Goal: Task Accomplishment & Management: Manage account settings

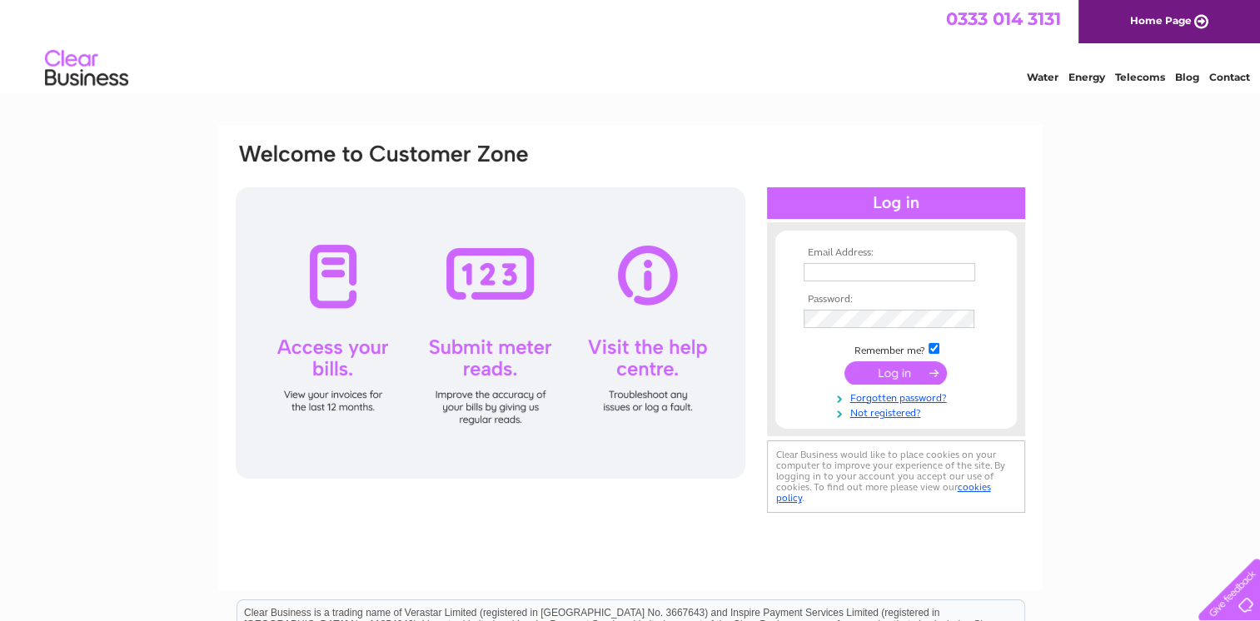
type input "[EMAIL_ADDRESS][DOMAIN_NAME]"
click at [875, 366] on input "submit" at bounding box center [895, 372] width 102 height 23
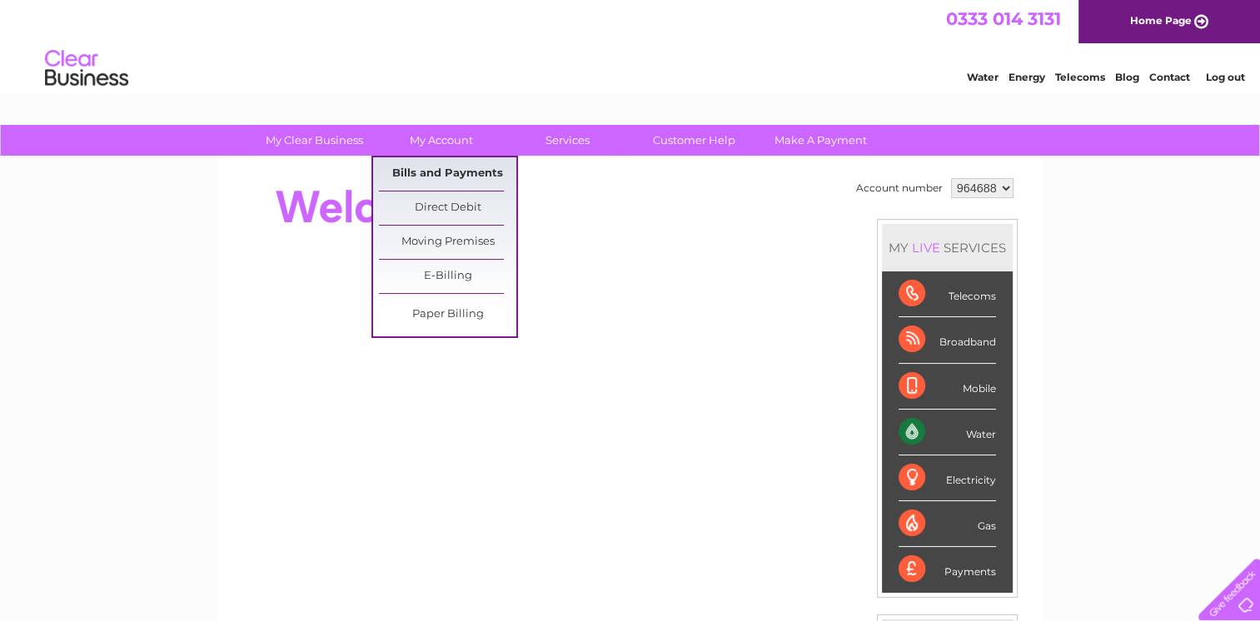
click at [456, 166] on link "Bills and Payments" at bounding box center [447, 173] width 137 height 33
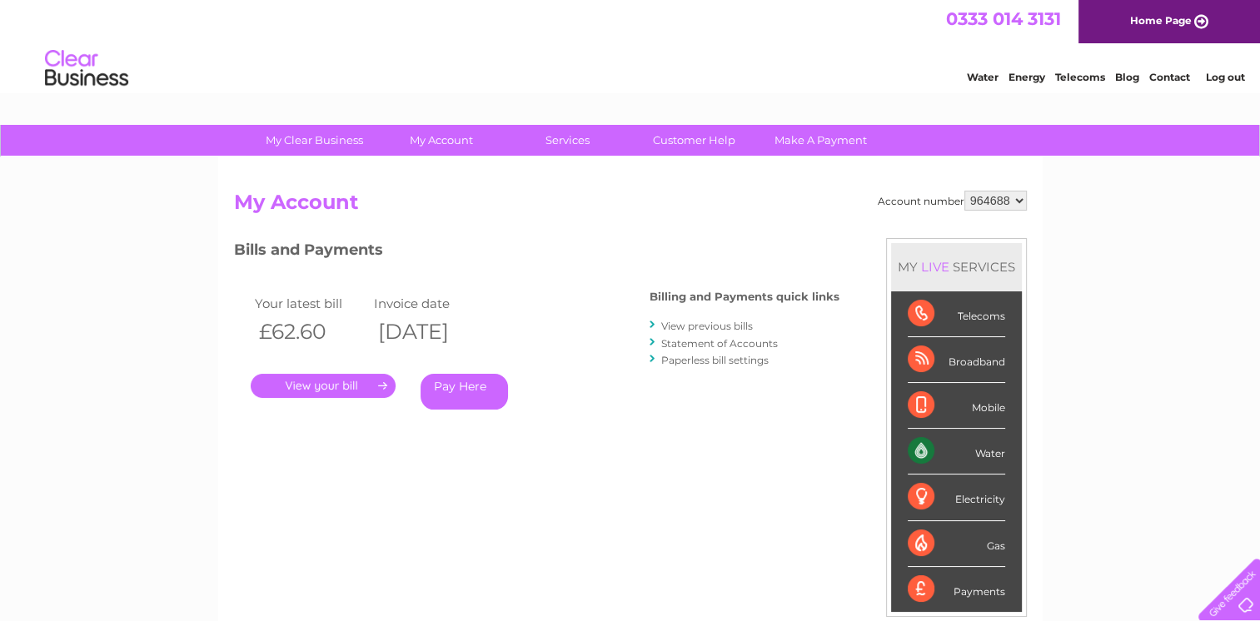
click at [726, 326] on link "View previous bills" at bounding box center [707, 326] width 92 height 12
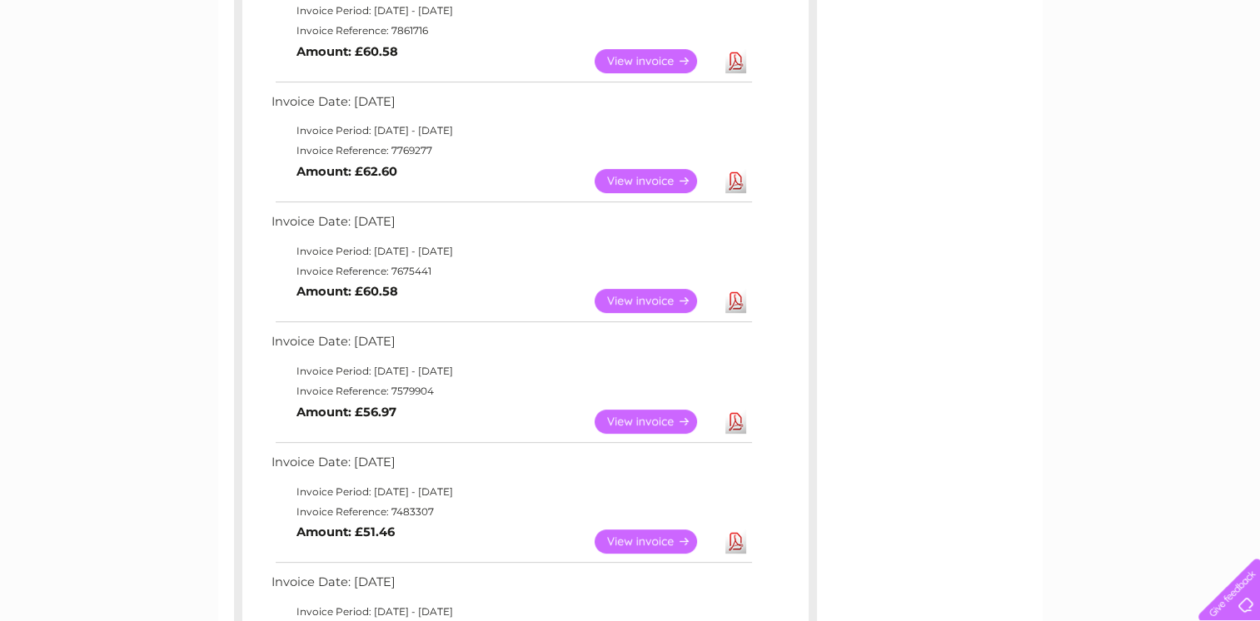
scroll to position [999, 0]
